Goal: Information Seeking & Learning: Learn about a topic

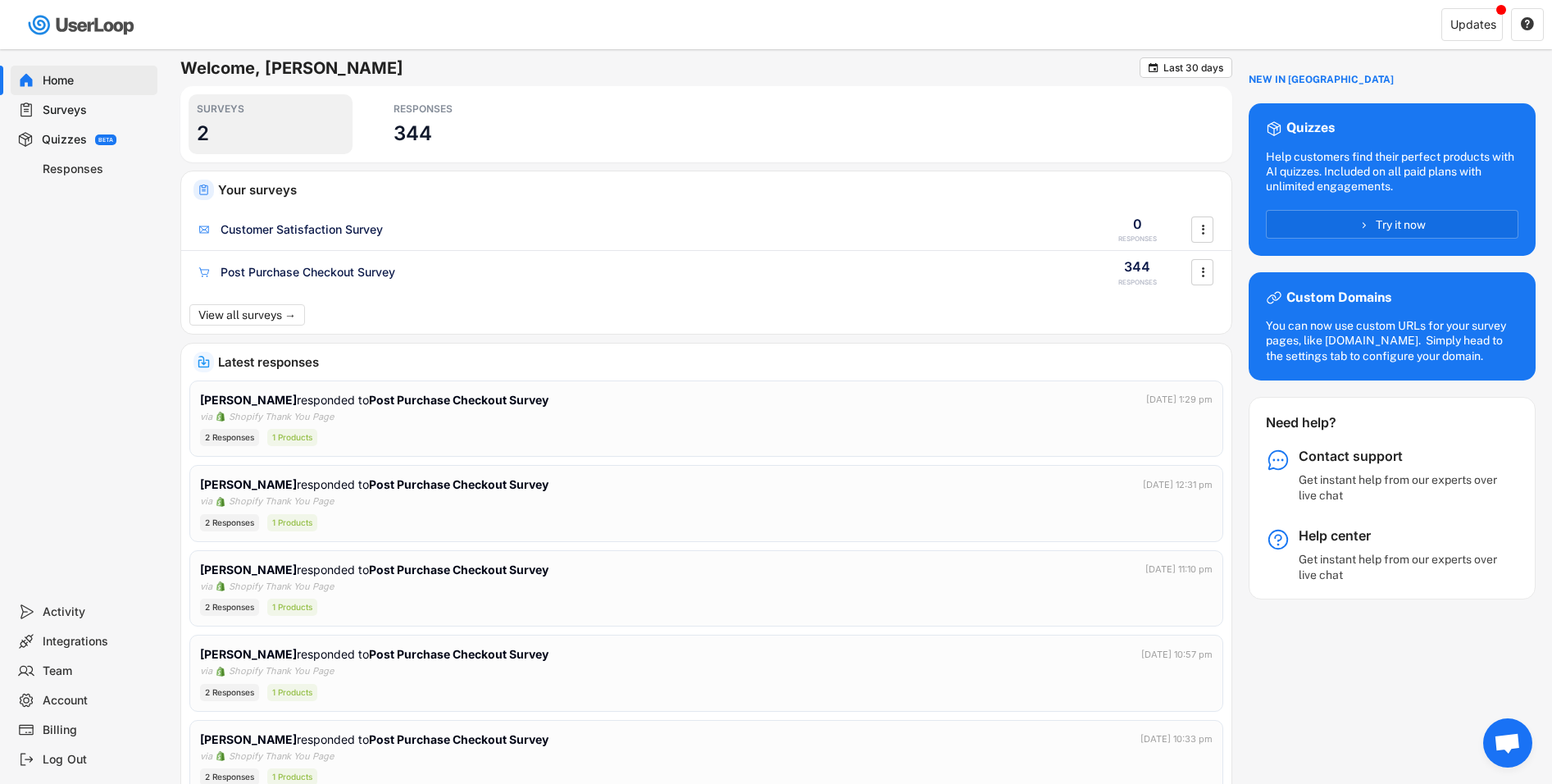
click at [236, 128] on div "SURVEYS 2" at bounding box center [271, 124] width 164 height 60
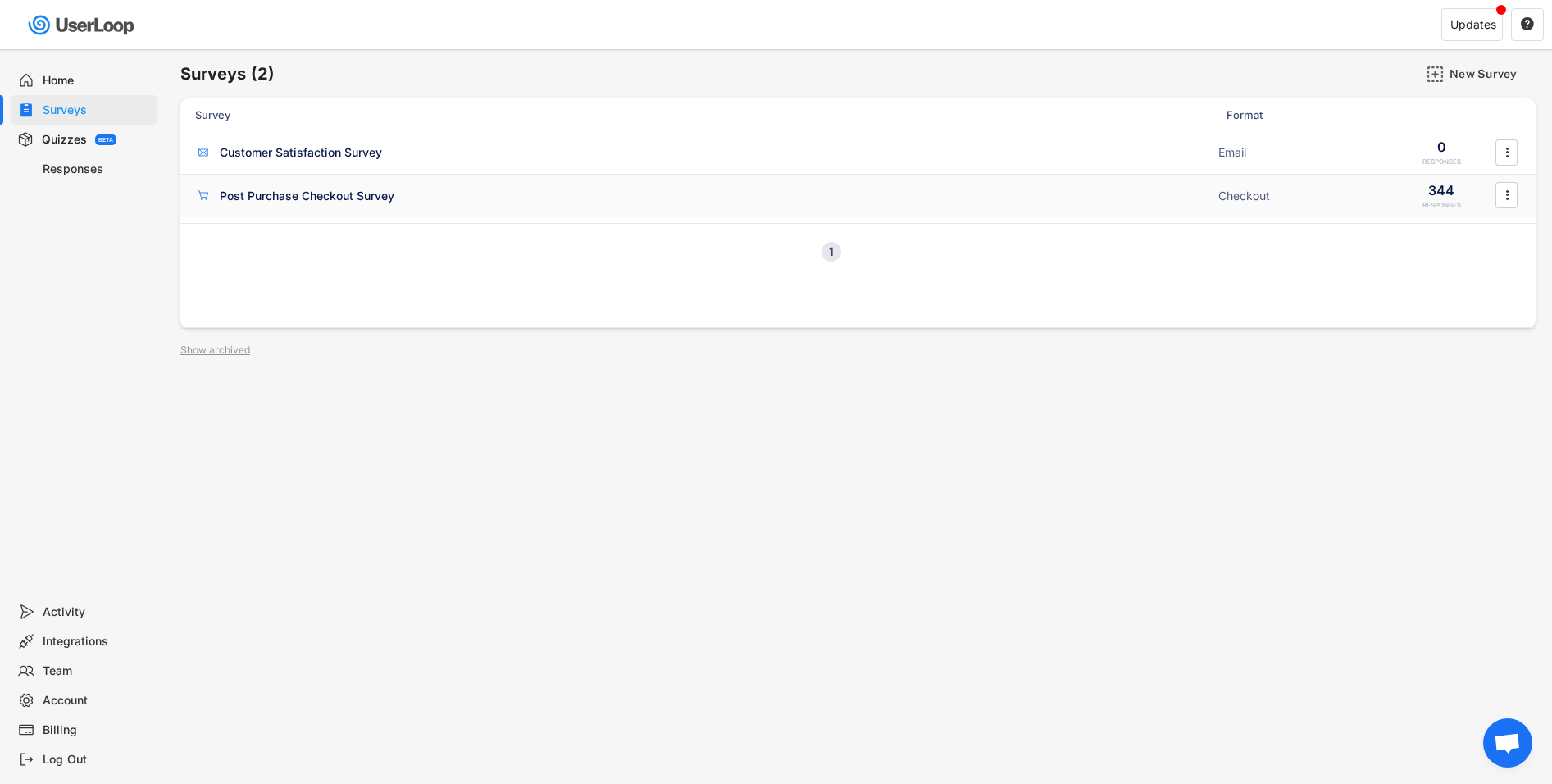
click at [469, 210] on div "Post Purchase Checkout Survey Checkout 344 RESPONSES " at bounding box center [859, 196] width 1356 height 43
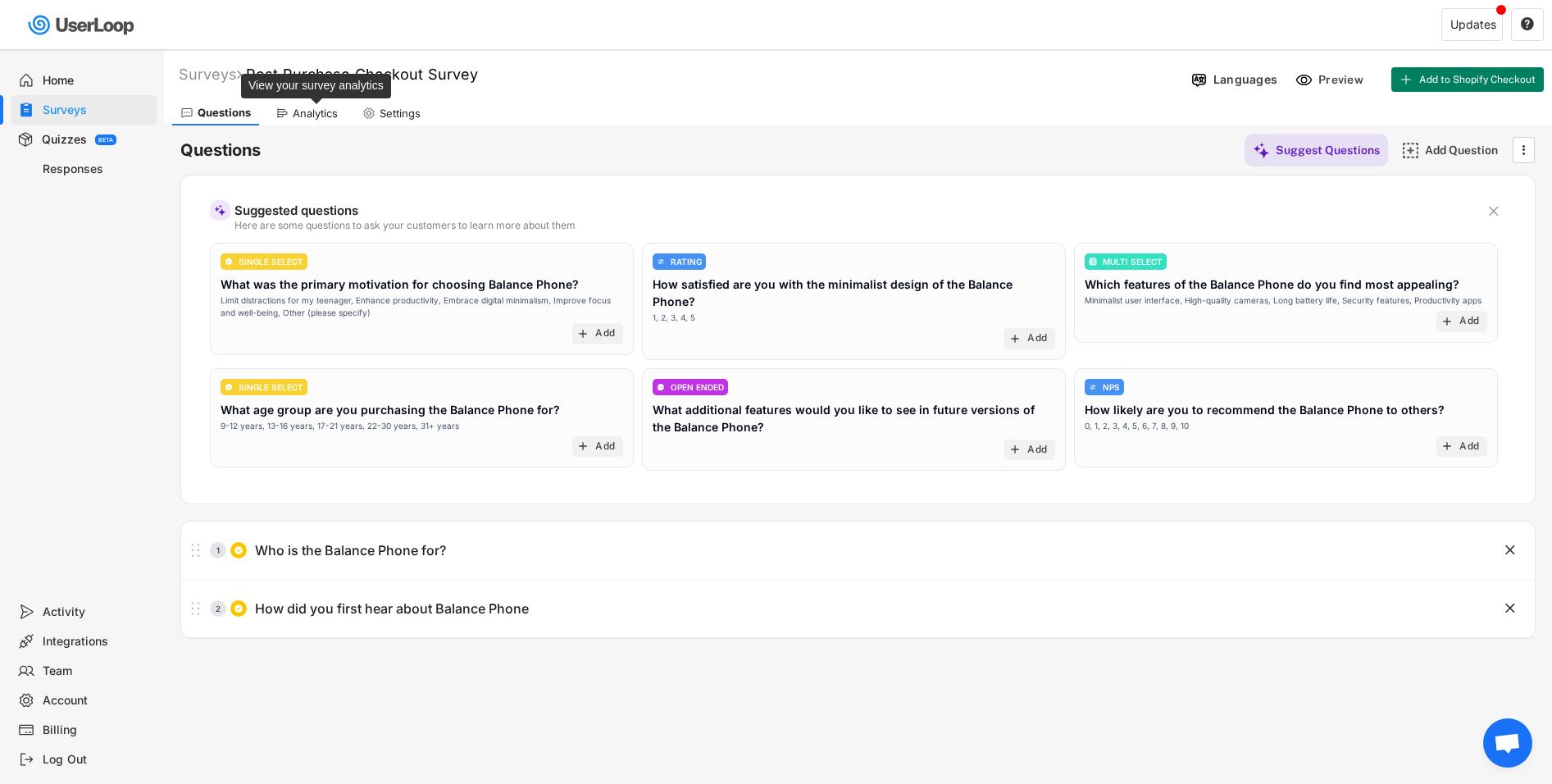
click at [338, 113] on div "Analytics" at bounding box center [315, 113] width 45 height 14
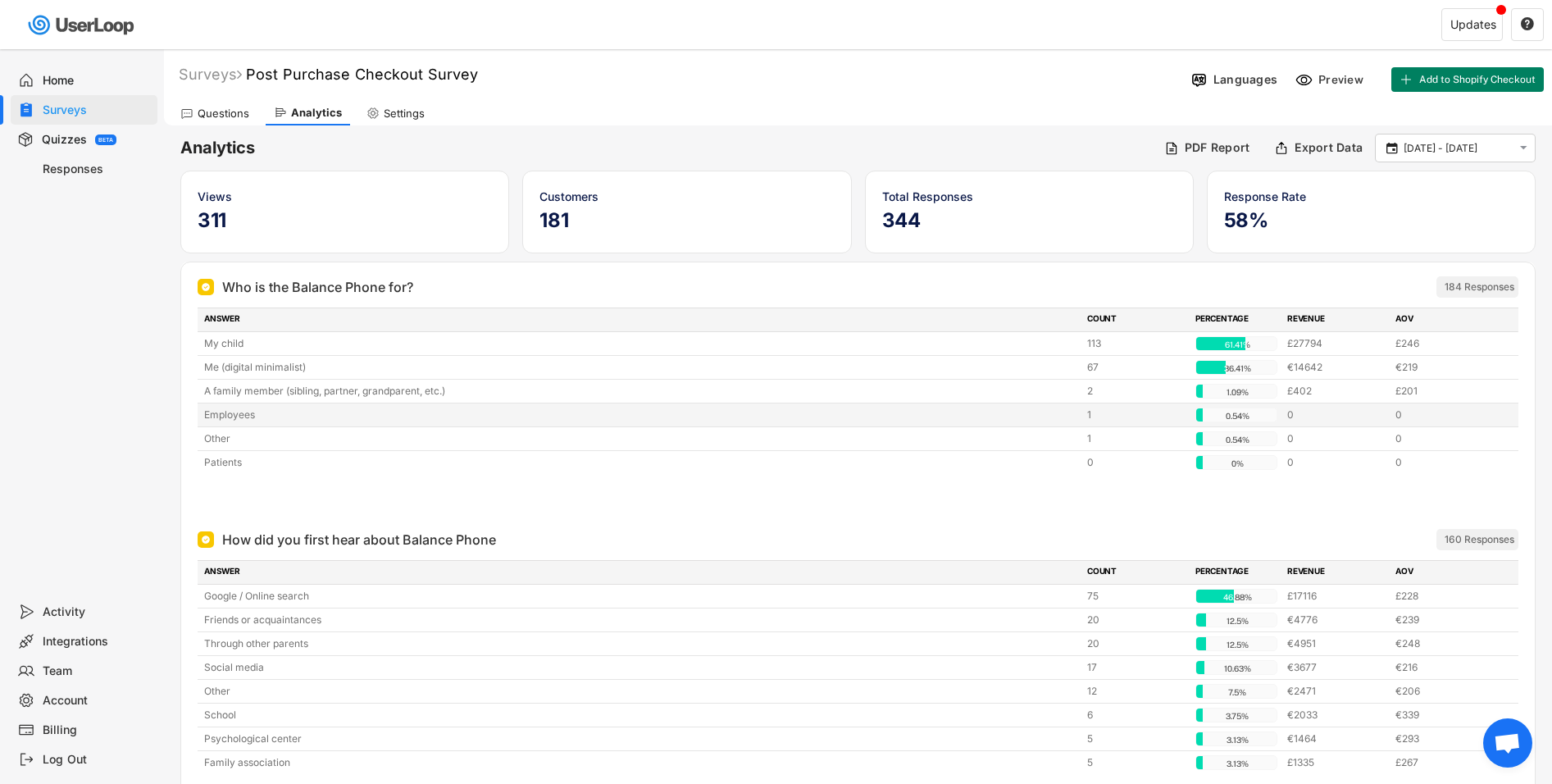
scroll to position [123, 0]
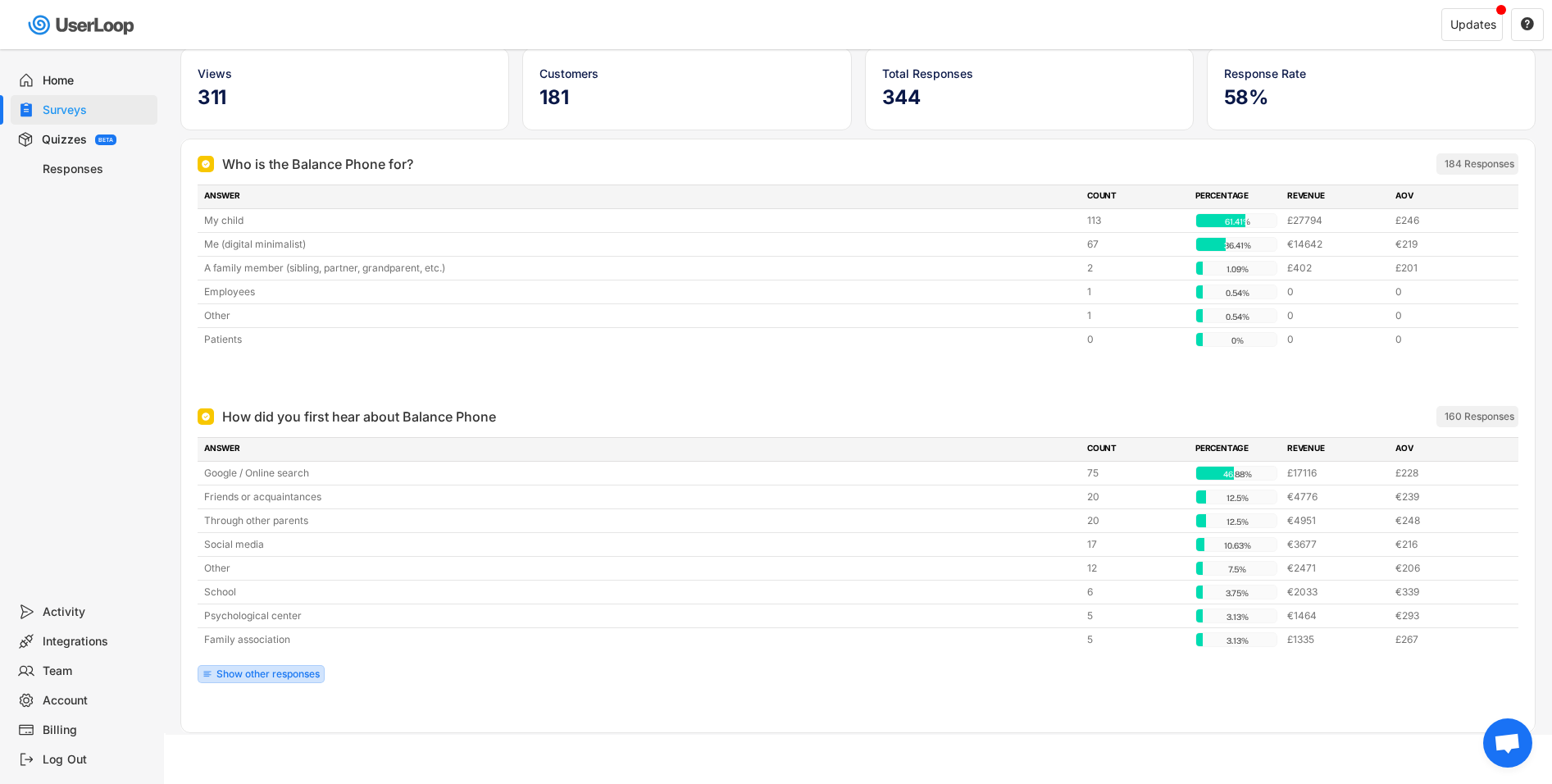
click at [248, 673] on div "Show other responses" at bounding box center [269, 674] width 104 height 10
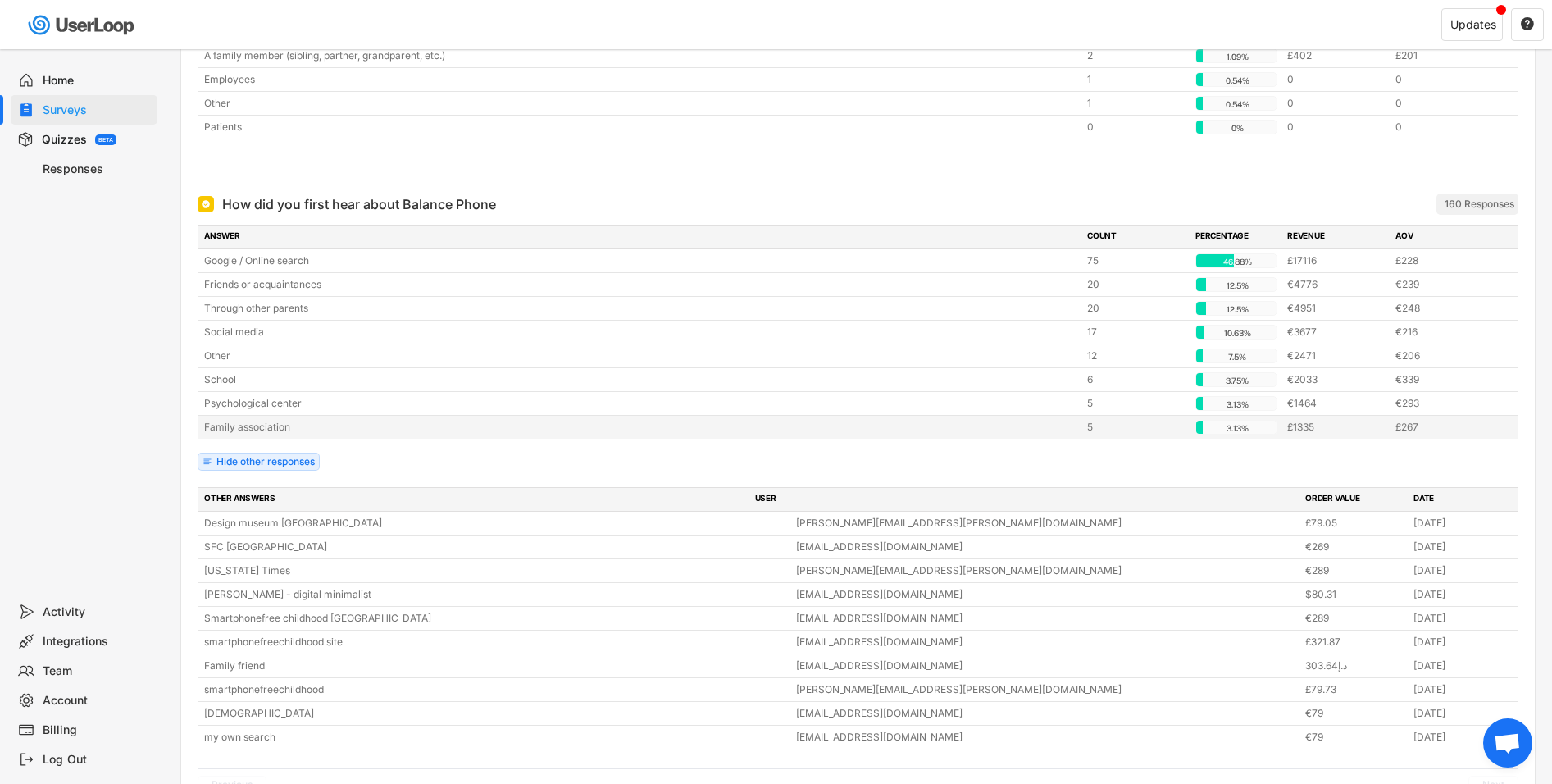
scroll to position [336, 0]
drag, startPoint x: 193, startPoint y: 522, endPoint x: 317, endPoint y: 525, distance: 124.0
click at [317, 525] on div "How did you first hear about Balance Phone ARCHIVED 160 Responses ANSWER COUNT …" at bounding box center [859, 509] width 1354 height 661
copy div "Design museum [GEOGRAPHIC_DATA]"
click at [187, 516] on div "How did you first hear about Balance Phone ARCHIVED 160 Responses ANSWER COUNT …" at bounding box center [859, 509] width 1354 height 661
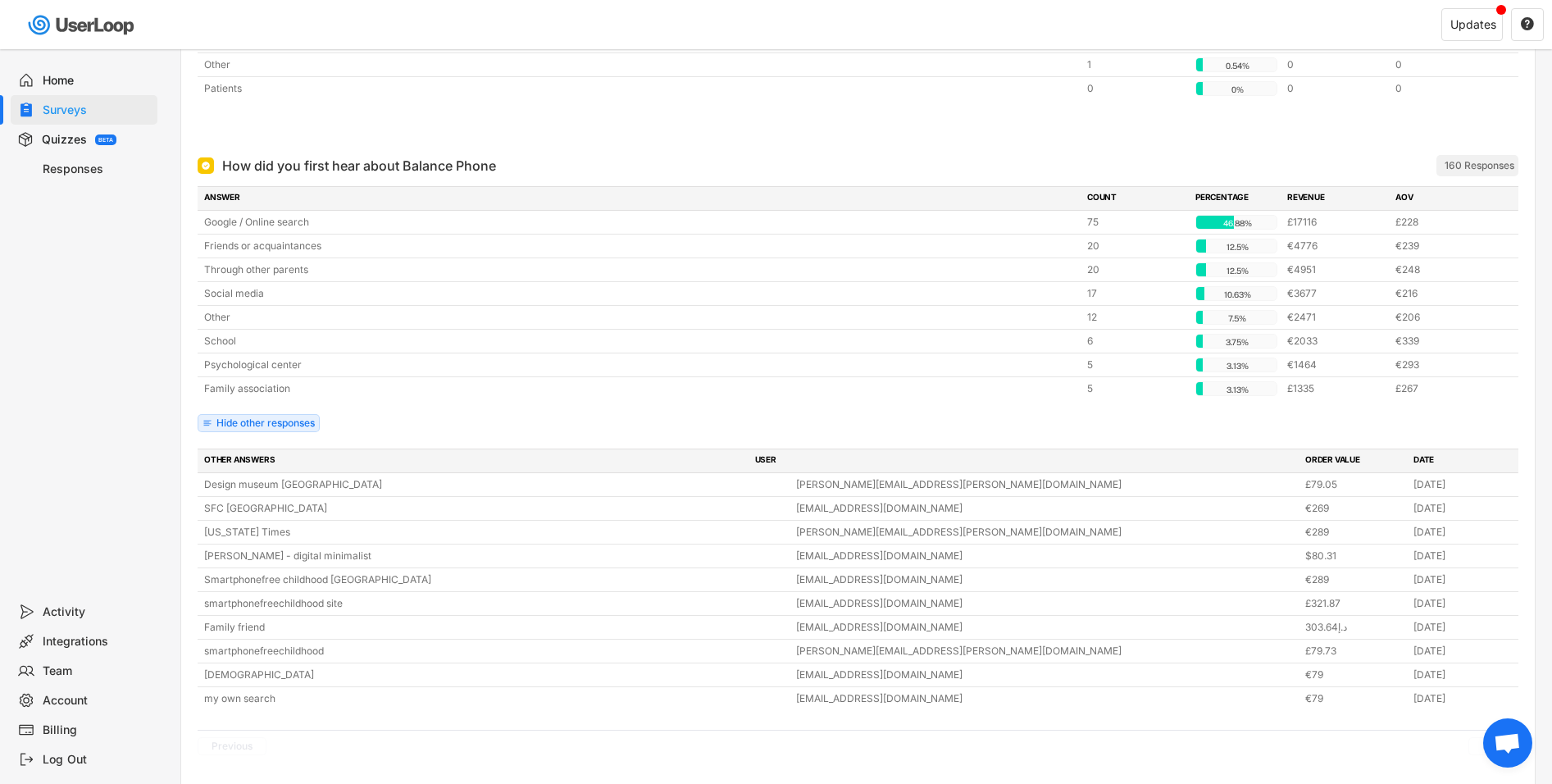
scroll to position [444, 0]
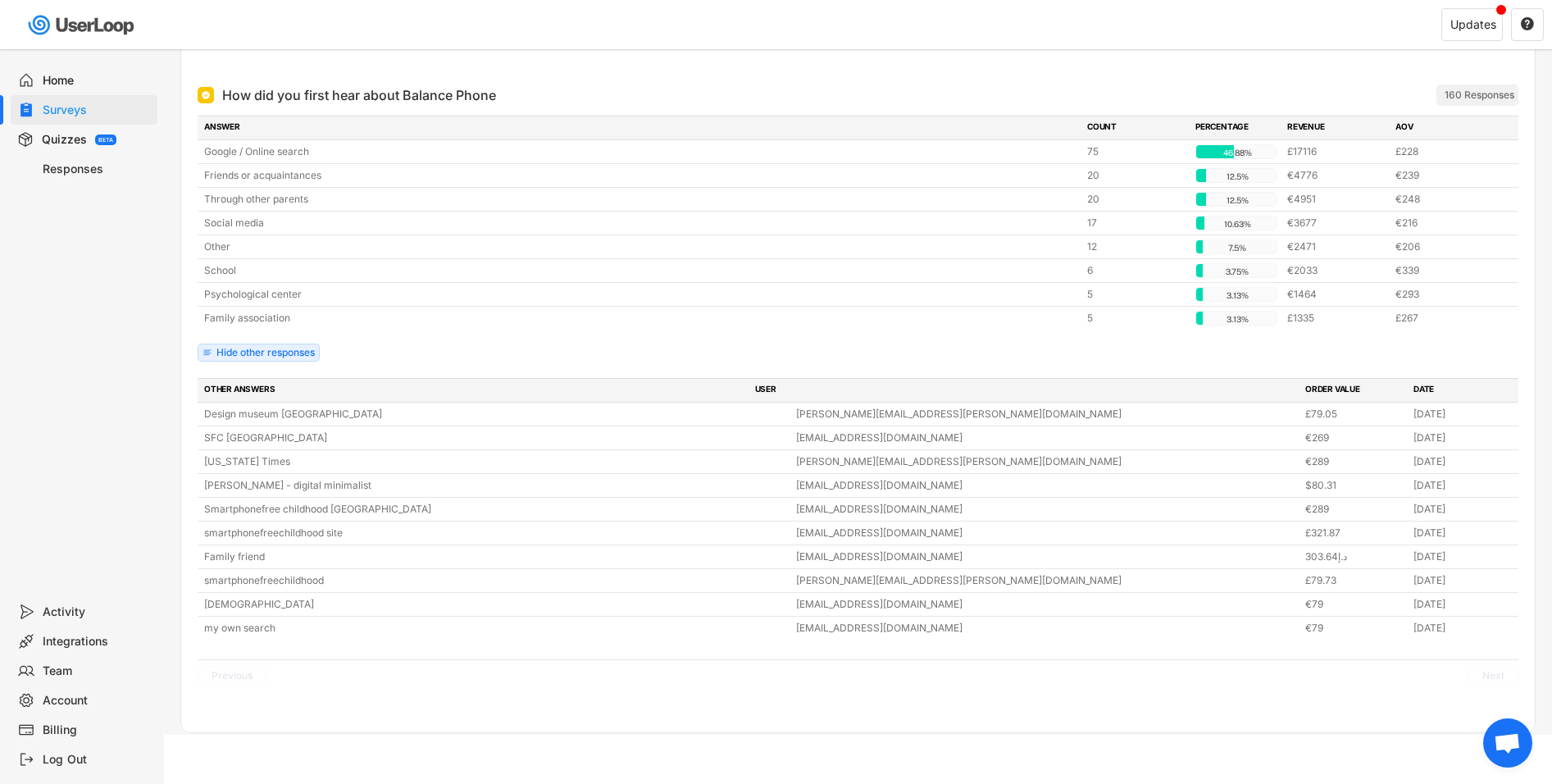
click at [1224, 30] on div "Updates " at bounding box center [1173, 25] width 758 height 49
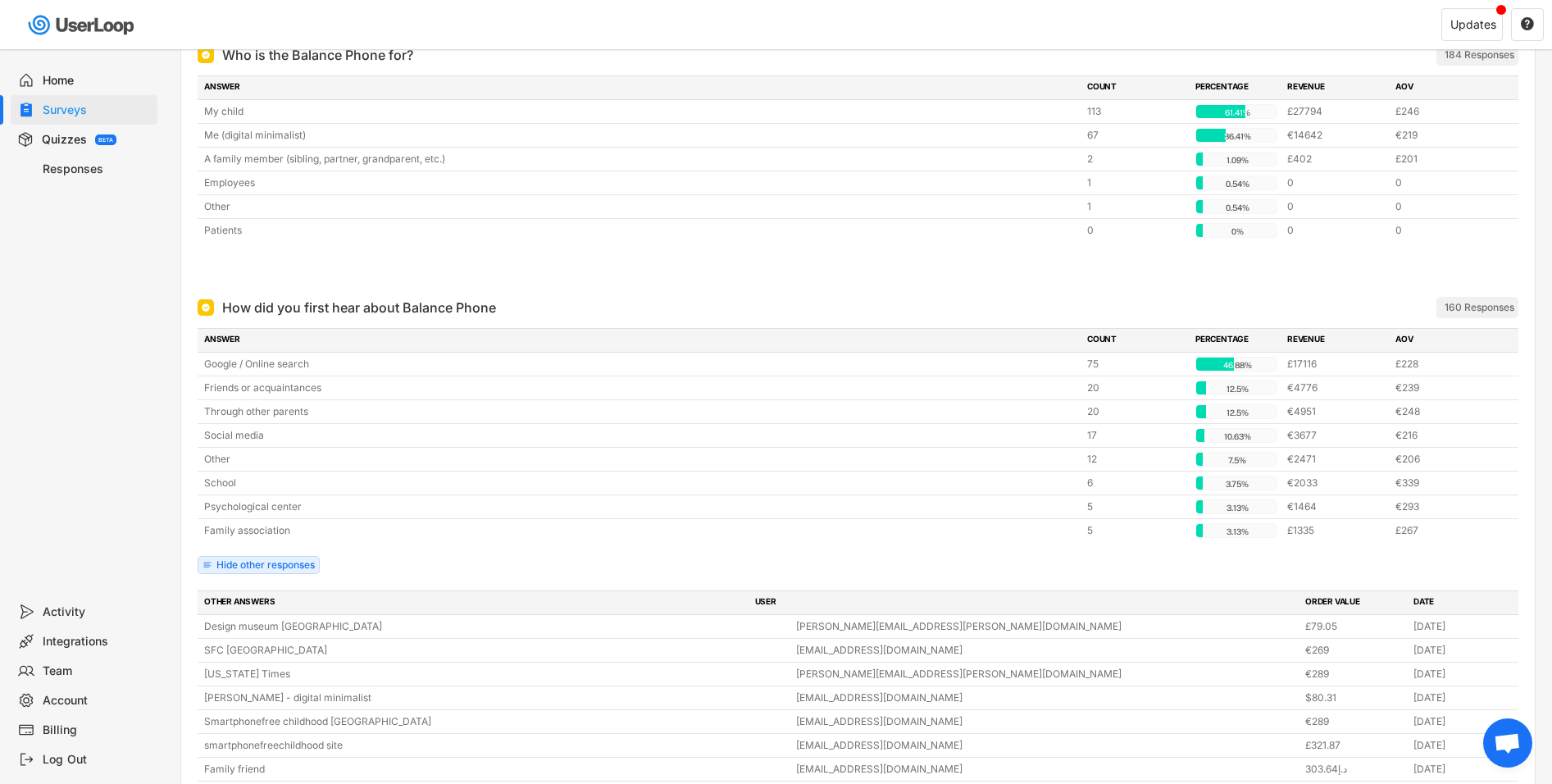
scroll to position [0, 0]
